Goal: Information Seeking & Learning: Learn about a topic

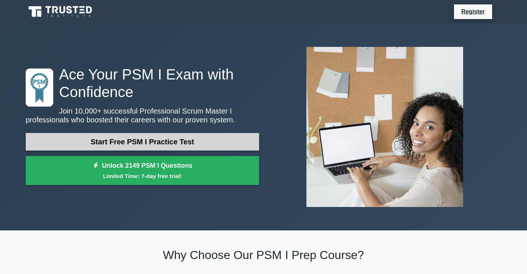
click at [176, 143] on link "Start Free PSM I Practice Test" at bounding box center [142, 142] width 233 height 18
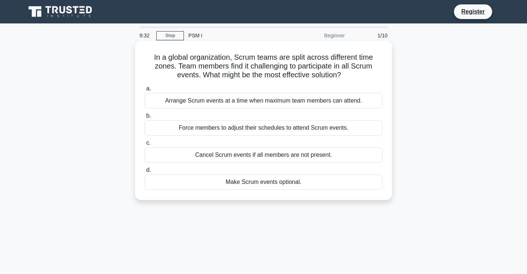
click at [228, 102] on div "Arrange Scrum events at a time when maximum team members can attend." at bounding box center [264, 100] width 238 height 15
click at [145, 91] on input "a. Arrange Scrum events at a time when maximum team members can attend." at bounding box center [145, 89] width 0 height 5
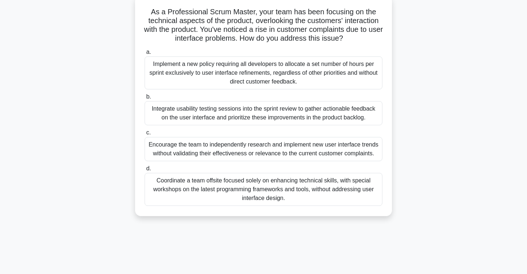
scroll to position [43, 0]
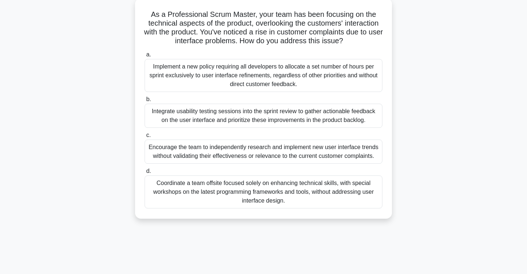
click at [202, 123] on div "Integrate usability testing sessions into the sprint review to gather actionabl…" at bounding box center [264, 116] width 238 height 24
click at [145, 102] on input "b. Integrate usability testing sessions into the sprint review to gather action…" at bounding box center [145, 99] width 0 height 5
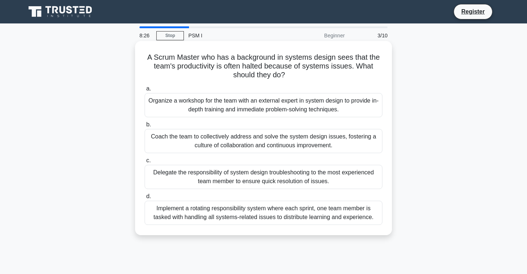
scroll to position [0, 0]
click at [260, 112] on div "Organize a workshop for the team with an external expert in system design to pr…" at bounding box center [264, 105] width 238 height 24
click at [145, 91] on input "a. Organize a workshop for the team with an external expert in system design to…" at bounding box center [145, 89] width 0 height 5
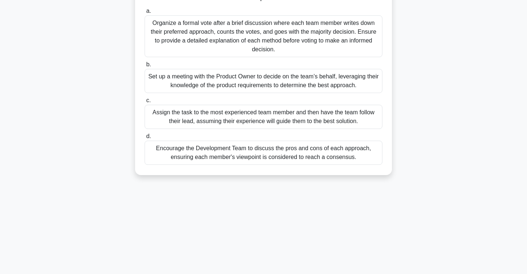
scroll to position [80, 0]
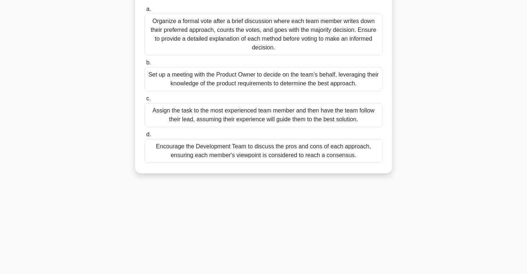
click at [276, 158] on div "Encourage the Development Team to discuss the pros and cons of each approach, e…" at bounding box center [264, 151] width 238 height 24
click at [145, 137] on input "d. Encourage the Development Team to discuss the pros and cons of each approach…" at bounding box center [145, 134] width 0 height 5
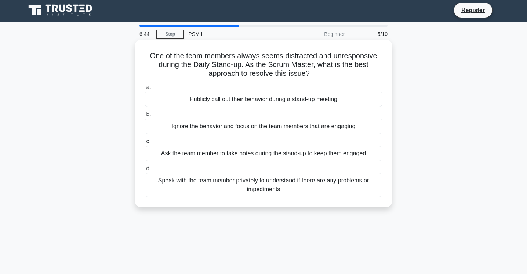
scroll to position [0, 0]
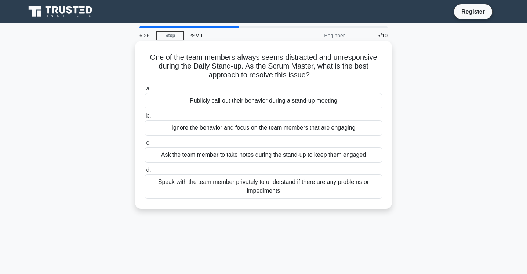
click at [259, 188] on div "Speak with the team member privately to understand if there are any problems or…" at bounding box center [264, 187] width 238 height 24
click at [145, 173] on input "d. Speak with the team member privately to understand if there are any problems…" at bounding box center [145, 170] width 0 height 5
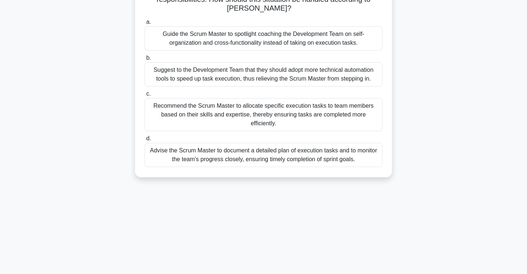
scroll to position [79, 0]
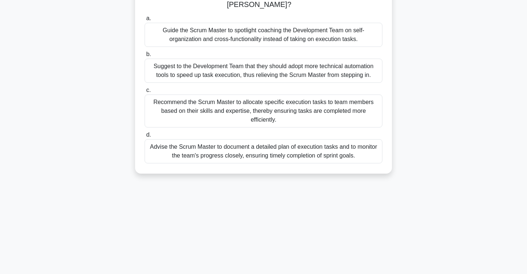
click at [303, 153] on div "Advise the Scrum Master to document a detailed plan of execution tasks and to m…" at bounding box center [264, 151] width 238 height 24
click at [145, 138] on input "d. Advise the Scrum Master to document a detailed plan of execution tasks and t…" at bounding box center [145, 135] width 0 height 5
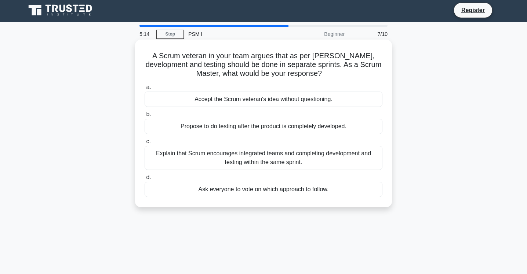
scroll to position [0, 0]
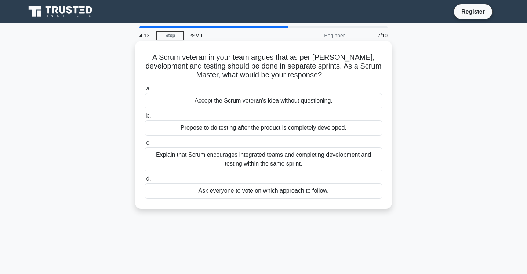
click at [284, 160] on div "Explain that Scrum encourages integrated teams and completing development and t…" at bounding box center [264, 159] width 238 height 24
click at [145, 146] on input "c. Explain that Scrum encourages integrated teams and completing development an…" at bounding box center [145, 143] width 0 height 5
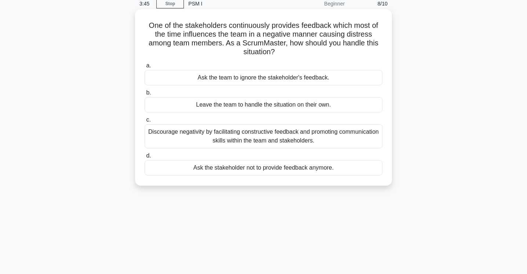
scroll to position [33, 0]
click at [323, 139] on div "Discourage negativity by facilitating constructive feedback and promoting commu…" at bounding box center [264, 136] width 238 height 24
click at [145, 122] on input "c. Discourage negativity by facilitating constructive feedback and promoting co…" at bounding box center [145, 119] width 0 height 5
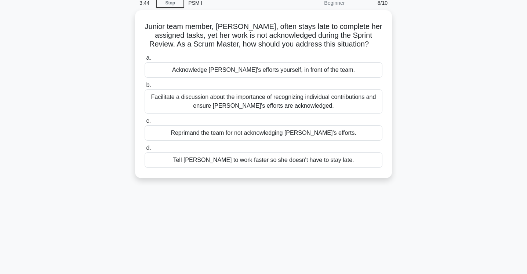
scroll to position [0, 0]
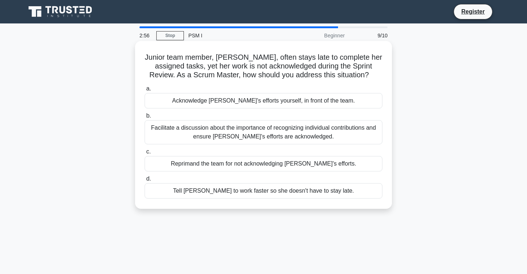
click at [308, 136] on div "Facilitate a discussion about the importance of recognizing individual contribu…" at bounding box center [264, 132] width 238 height 24
click at [145, 118] on input "b. Facilitate a discussion about the importance of recognizing individual contr…" at bounding box center [145, 116] width 0 height 5
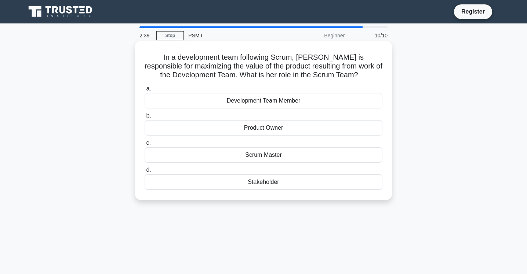
click at [262, 128] on div "Product Owner" at bounding box center [264, 127] width 238 height 15
click at [145, 118] on input "b. Product Owner" at bounding box center [145, 116] width 0 height 5
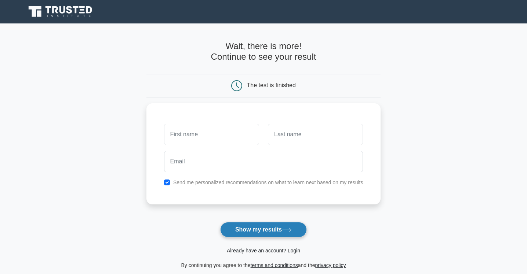
click at [252, 230] on button "Show my results" at bounding box center [263, 229] width 87 height 15
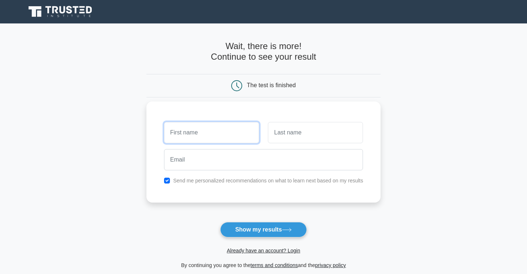
click at [214, 132] on input "text" at bounding box center [211, 132] width 95 height 21
type input "mehak"
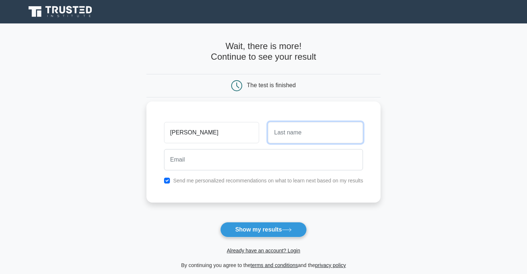
type input "M"
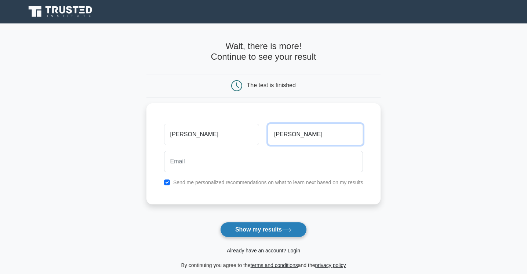
type input "Sal"
click at [281, 231] on button "Show my results" at bounding box center [263, 229] width 87 height 15
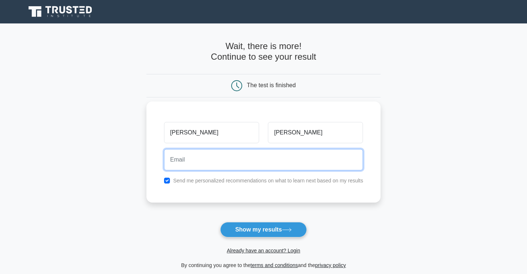
click at [193, 159] on input "email" at bounding box center [263, 159] width 199 height 21
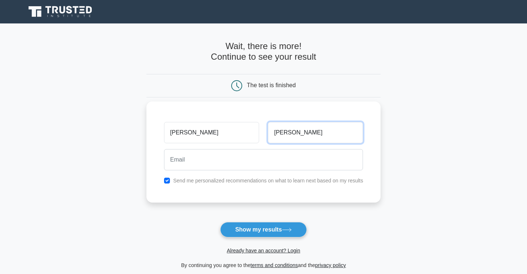
click at [302, 132] on input "Sal" at bounding box center [315, 132] width 95 height 21
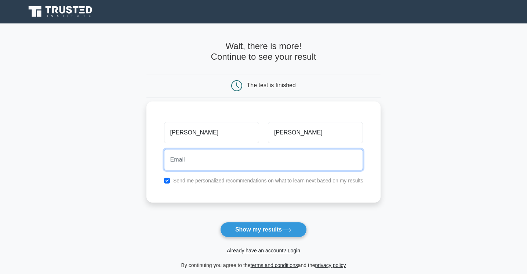
click at [245, 162] on input "email" at bounding box center [263, 159] width 199 height 21
type input "mehaks2204@gmail.com"
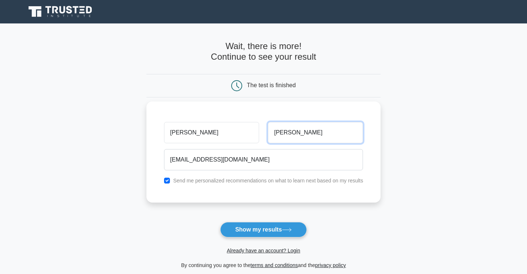
click at [303, 129] on input "Sal" at bounding box center [315, 132] width 95 height 21
type input "Salaria"
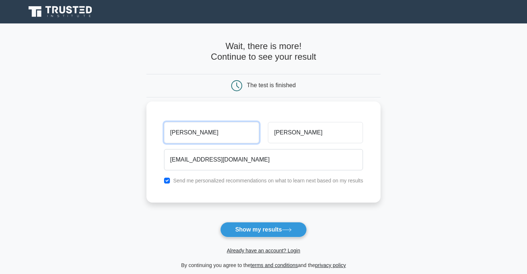
click at [176, 134] on input "mehak" at bounding box center [211, 132] width 95 height 21
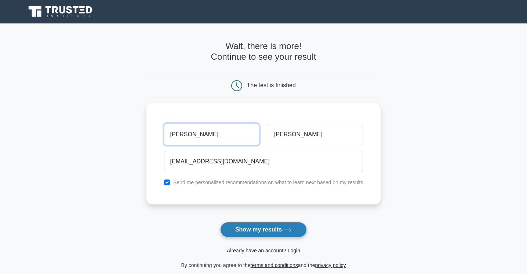
type input "Mehak"
click at [253, 226] on button "Show my results" at bounding box center [263, 229] width 87 height 15
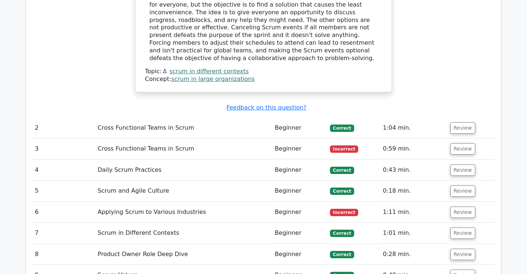
scroll to position [877, 0]
click at [204, 138] on td "Cross Functional Teams in Scrum" at bounding box center [183, 148] width 177 height 21
click at [259, 138] on td "Cross Functional Teams in Scrum" at bounding box center [183, 148] width 177 height 21
click at [454, 143] on button "Review" at bounding box center [462, 148] width 25 height 11
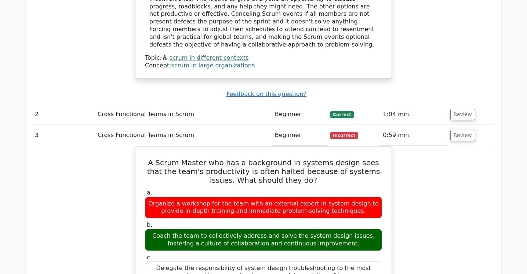
scroll to position [875, 0]
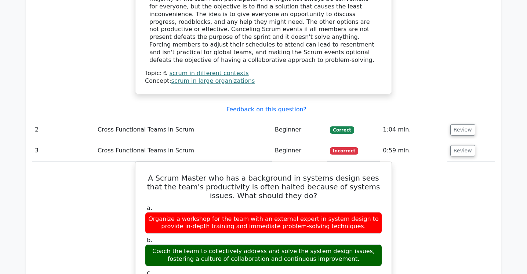
click at [236, 140] on td "Cross Functional Teams in Scrum" at bounding box center [183, 150] width 177 height 21
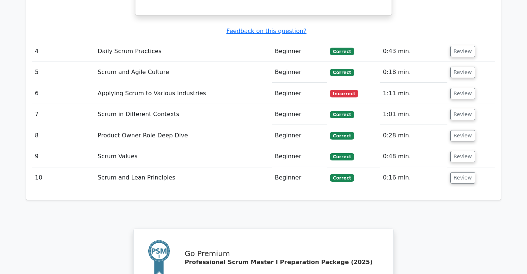
scroll to position [1340, 0]
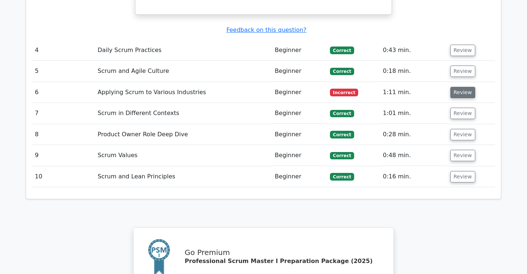
click at [454, 87] on button "Review" at bounding box center [462, 92] width 25 height 11
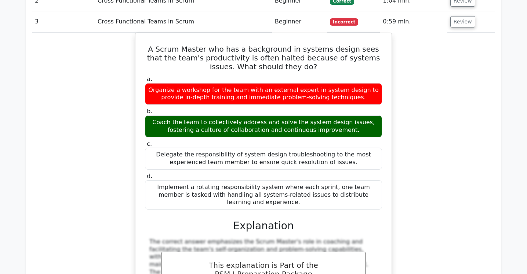
scroll to position [918, 0]
